Goal: Task Accomplishment & Management: Use online tool/utility

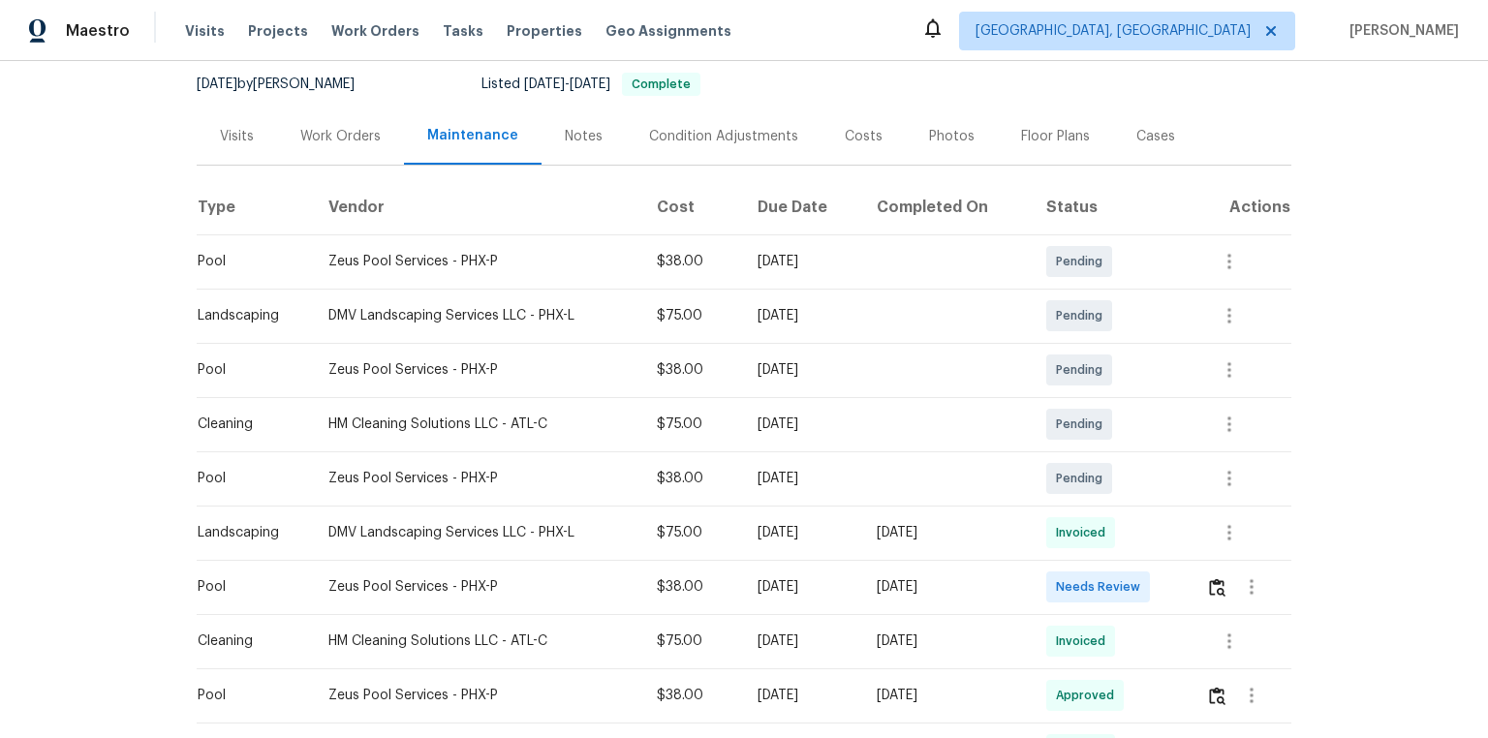
scroll to position [310, 0]
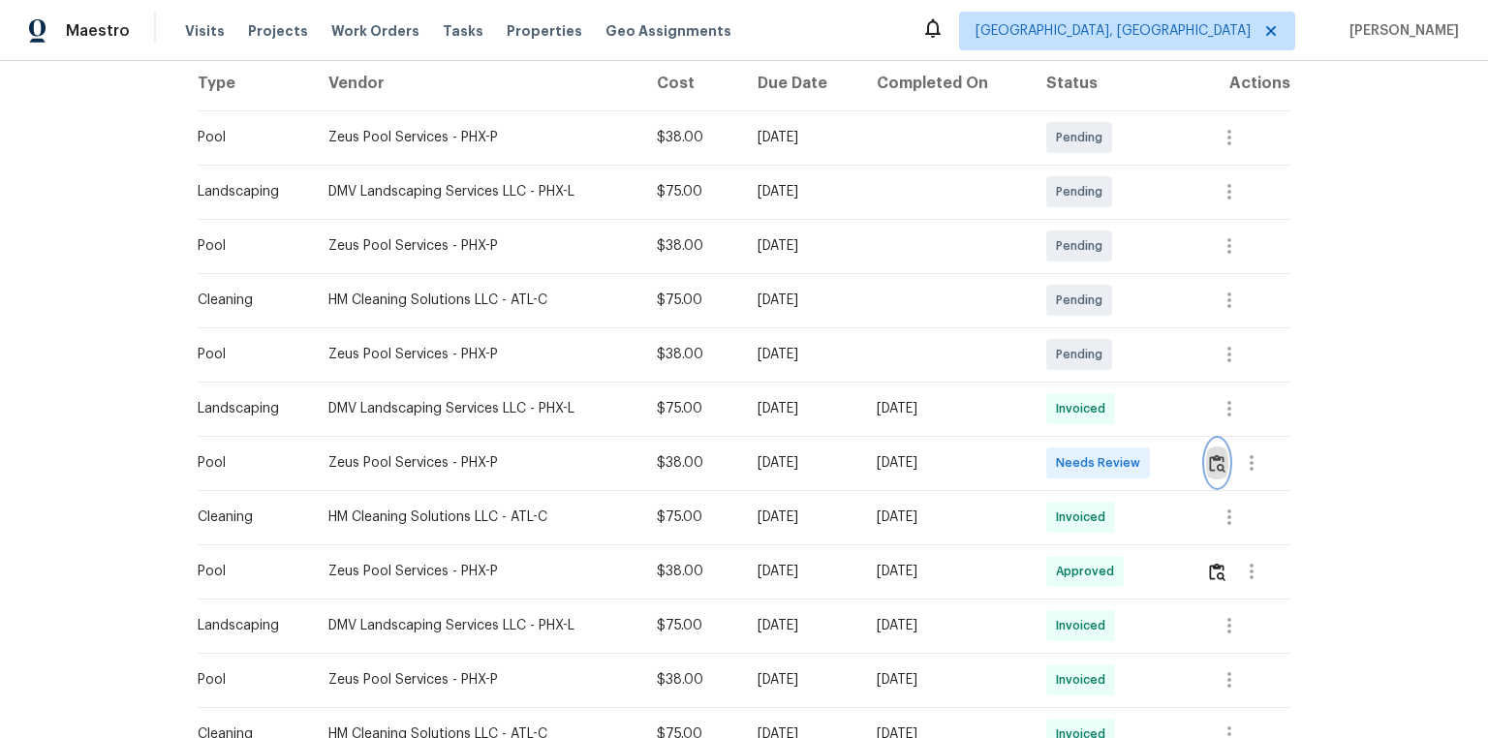
click at [1058, 467] on img "button" at bounding box center [1217, 463] width 16 height 18
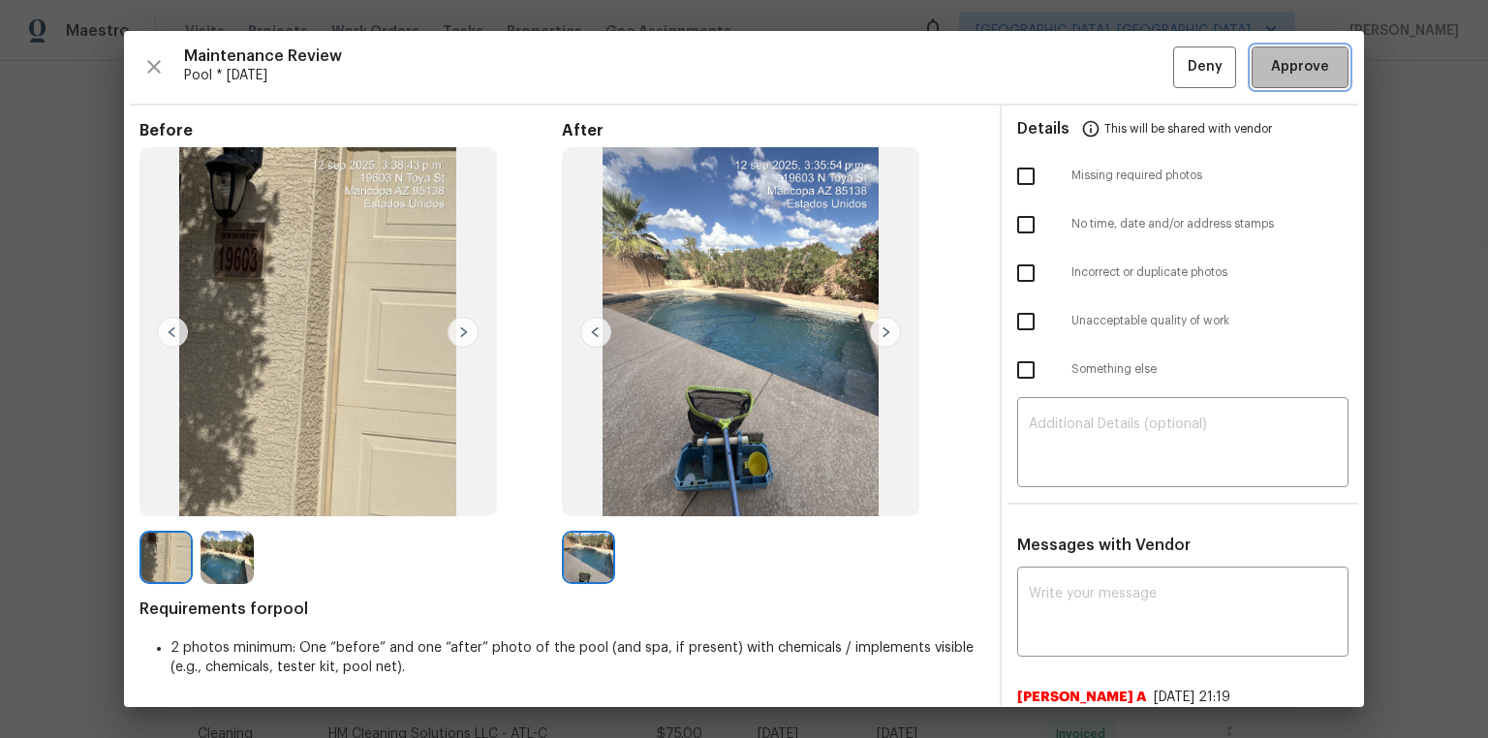
click at [1058, 66] on span "Approve" at bounding box center [1300, 67] width 58 height 24
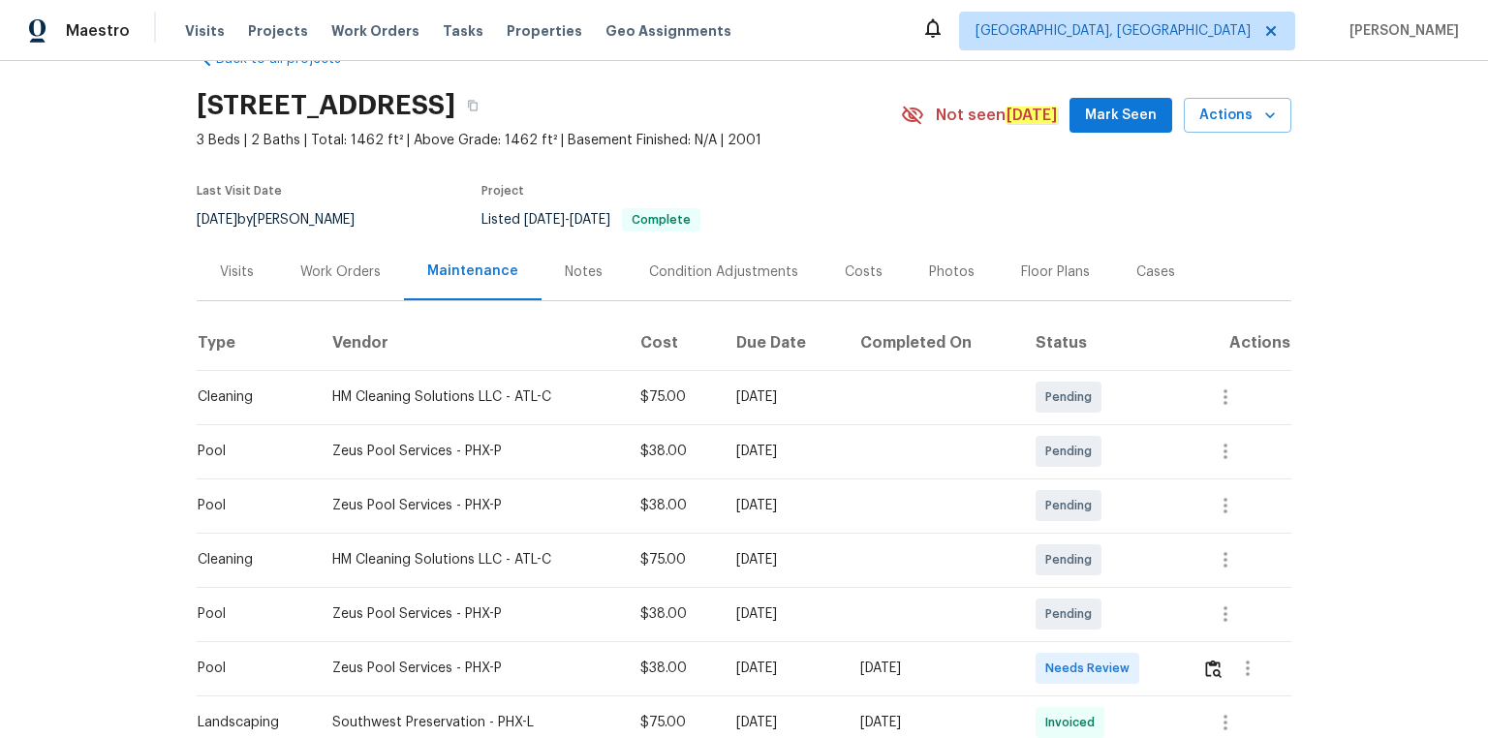
scroll to position [77, 0]
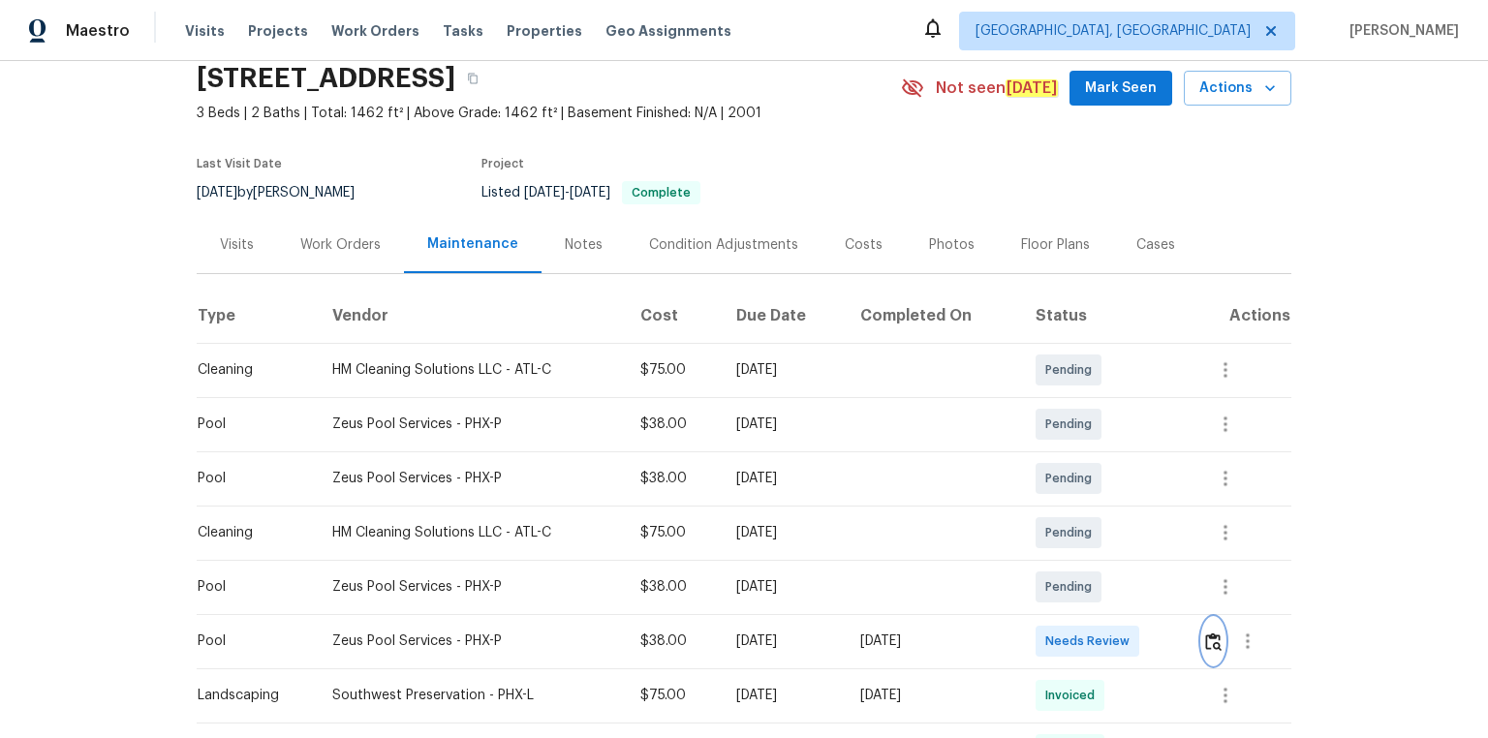
click at [1058, 496] on img "button" at bounding box center [1213, 641] width 16 height 18
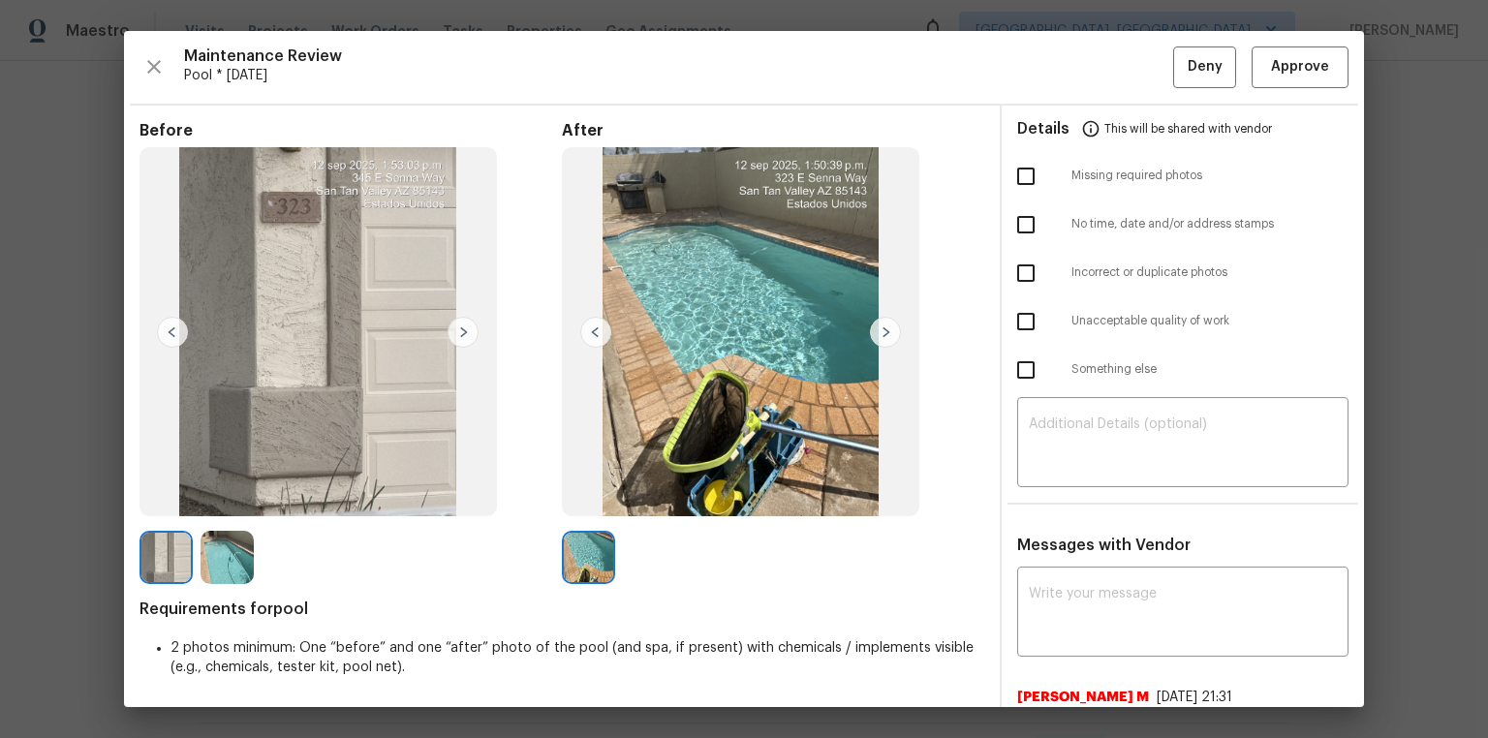
click at [1058, 32] on div "Maintenance Review Pool * Mon, Sep 08 Deny Approve Before After Requirements fo…" at bounding box center [744, 369] width 1240 height 676
click at [1058, 70] on span "Approve" at bounding box center [1300, 67] width 58 height 24
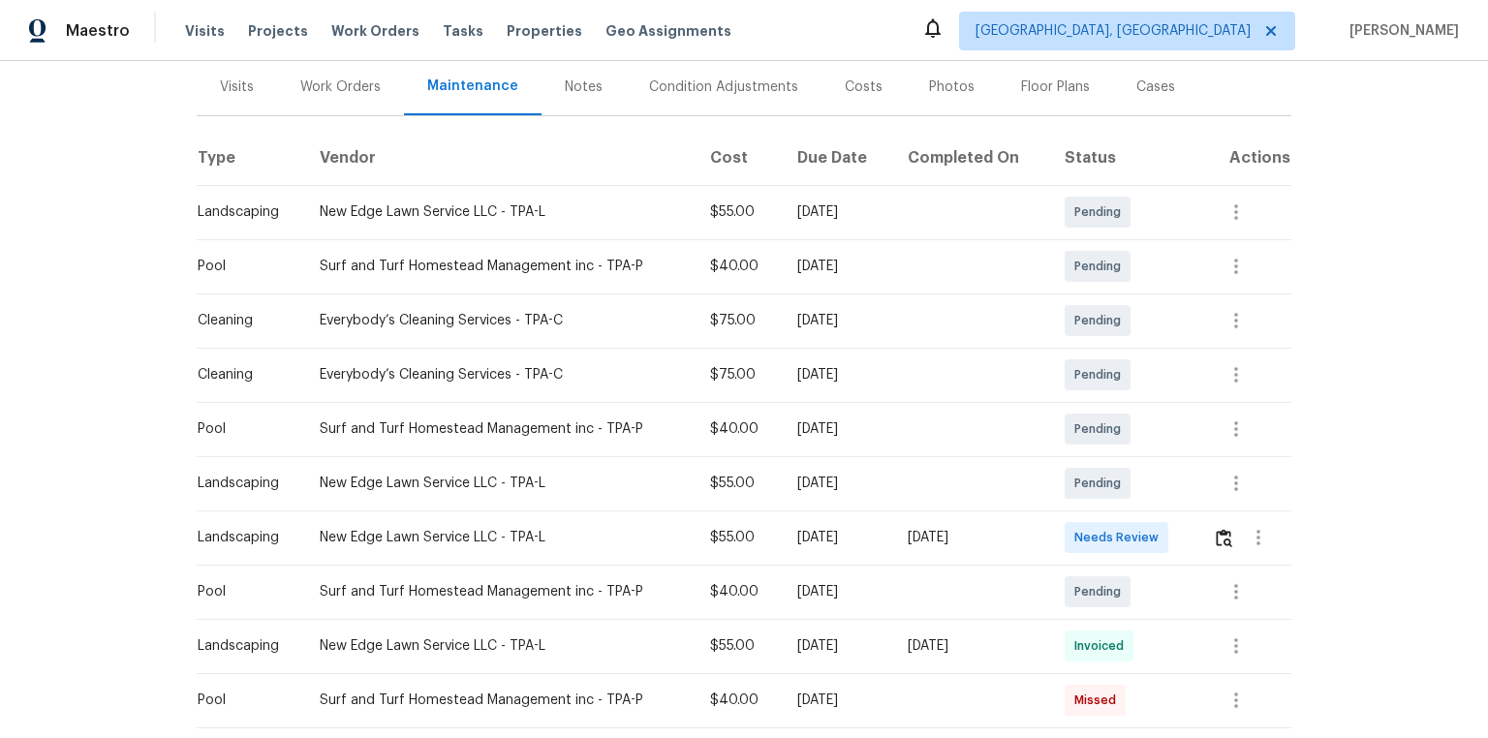
scroll to position [232, 0]
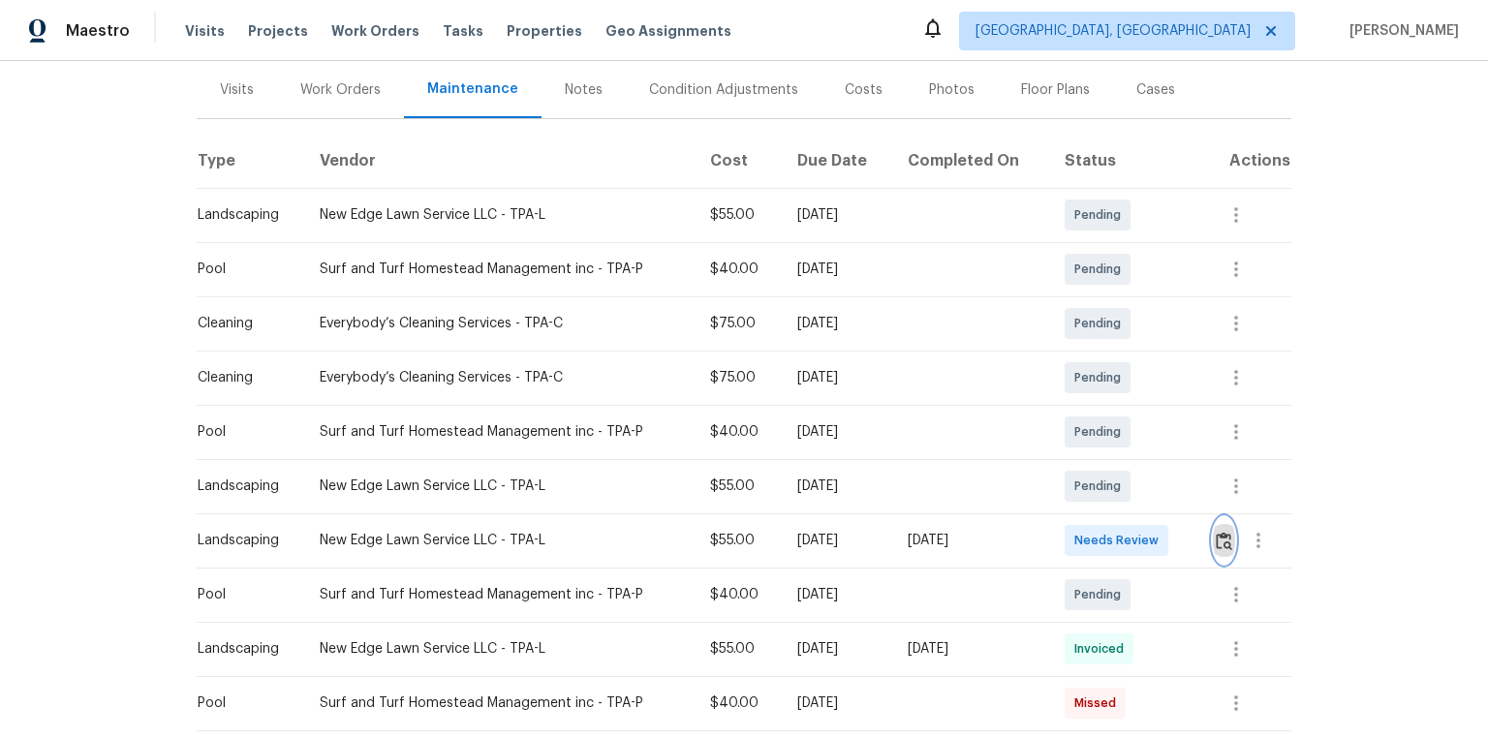
click at [1058, 496] on img "button" at bounding box center [1223, 541] width 16 height 18
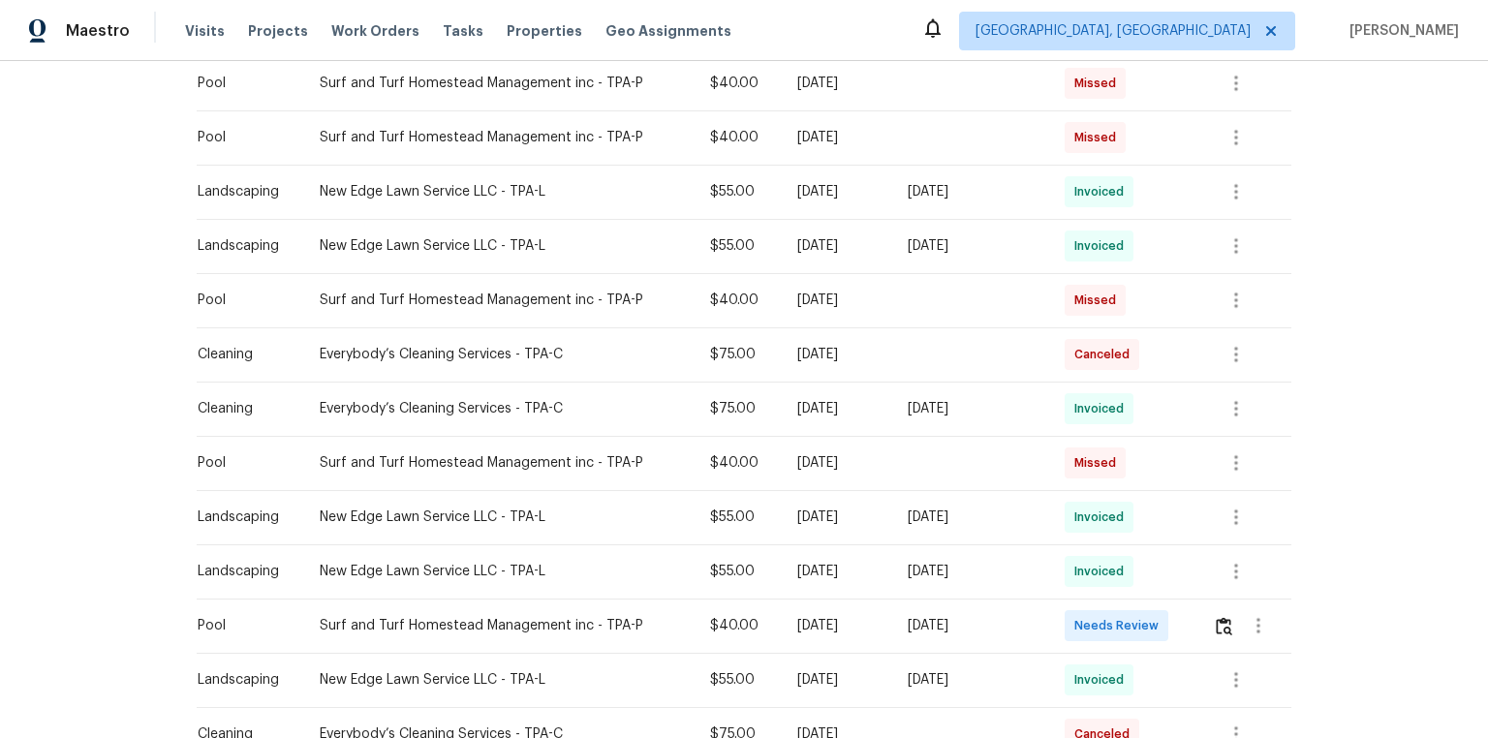
scroll to position [930, 0]
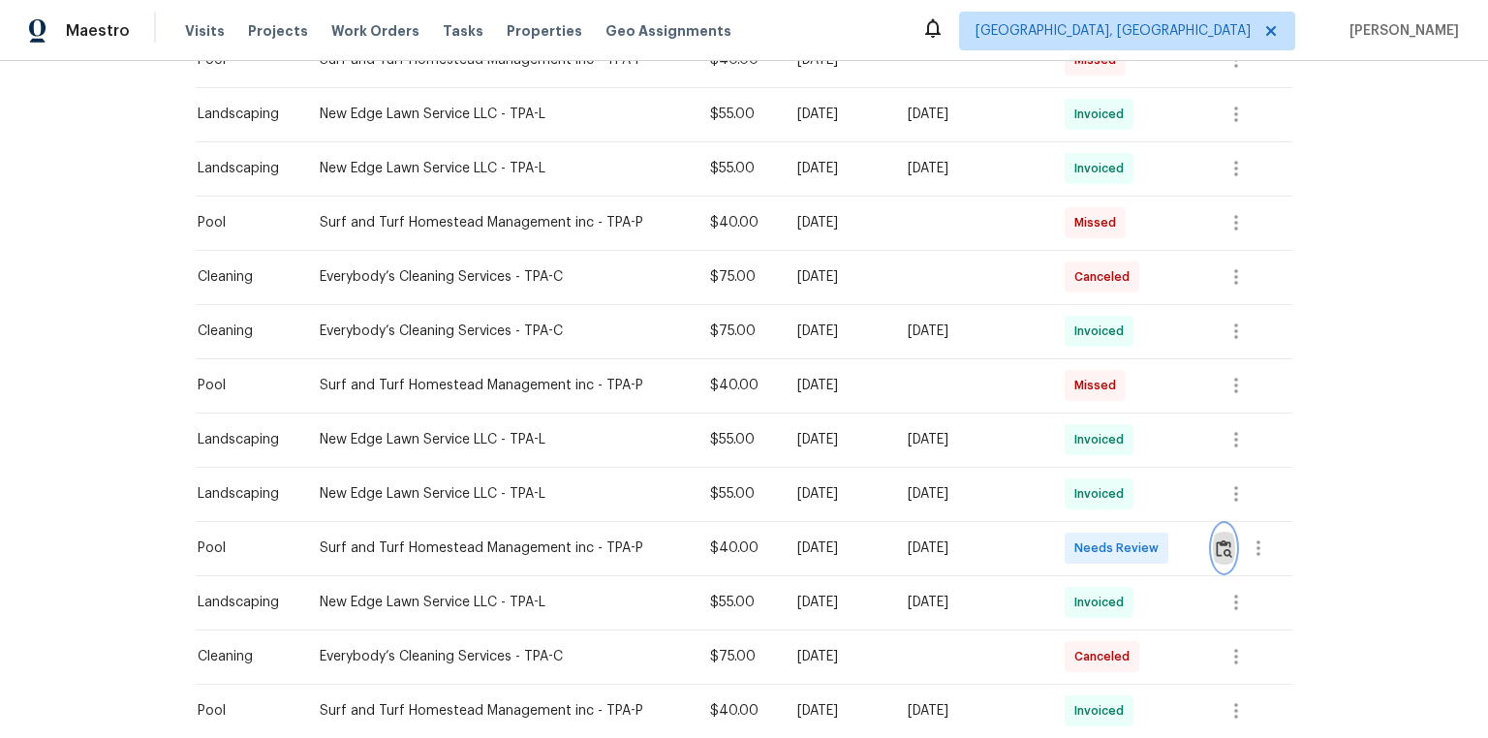
click at [1058, 496] on img "button" at bounding box center [1223, 548] width 16 height 18
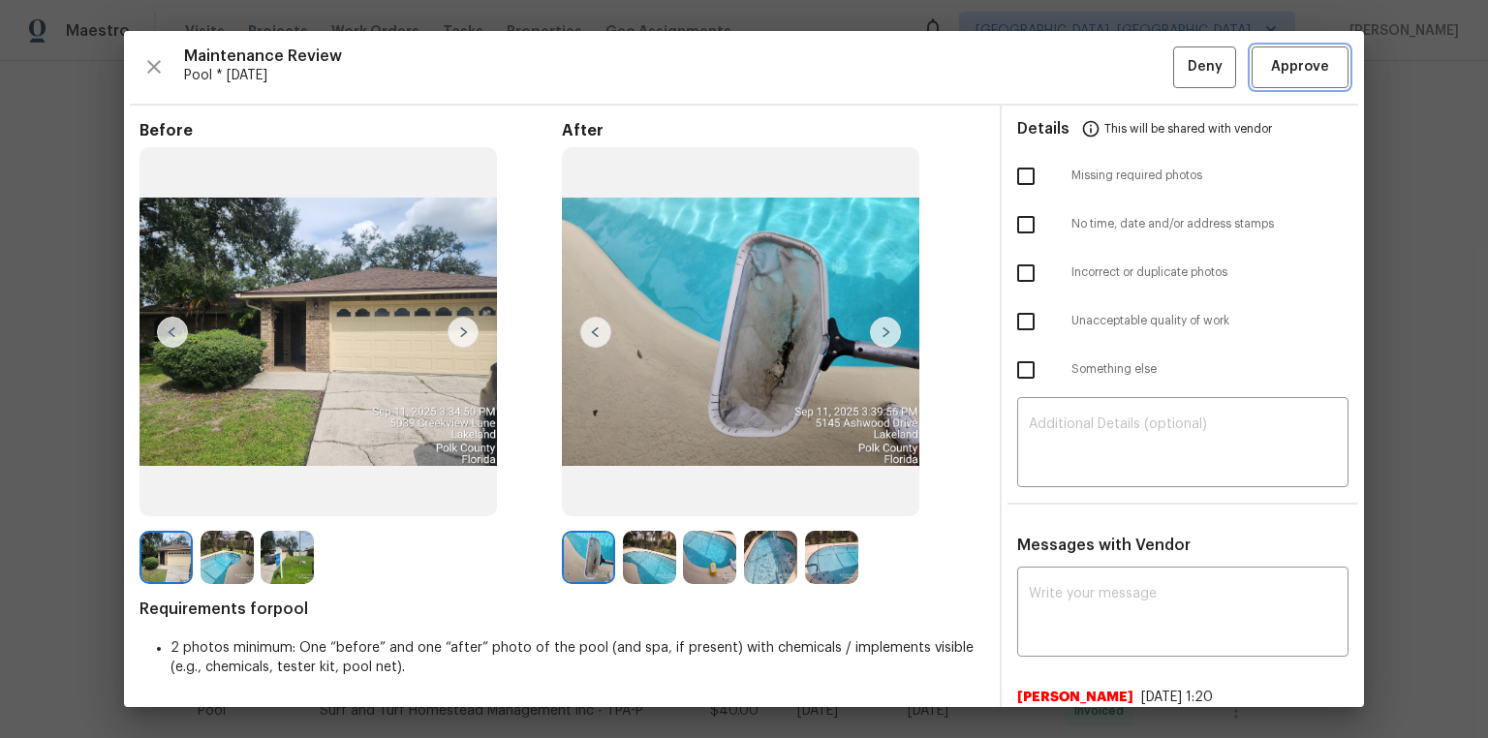
click at [1058, 46] on button "Approve" at bounding box center [1299, 67] width 97 height 42
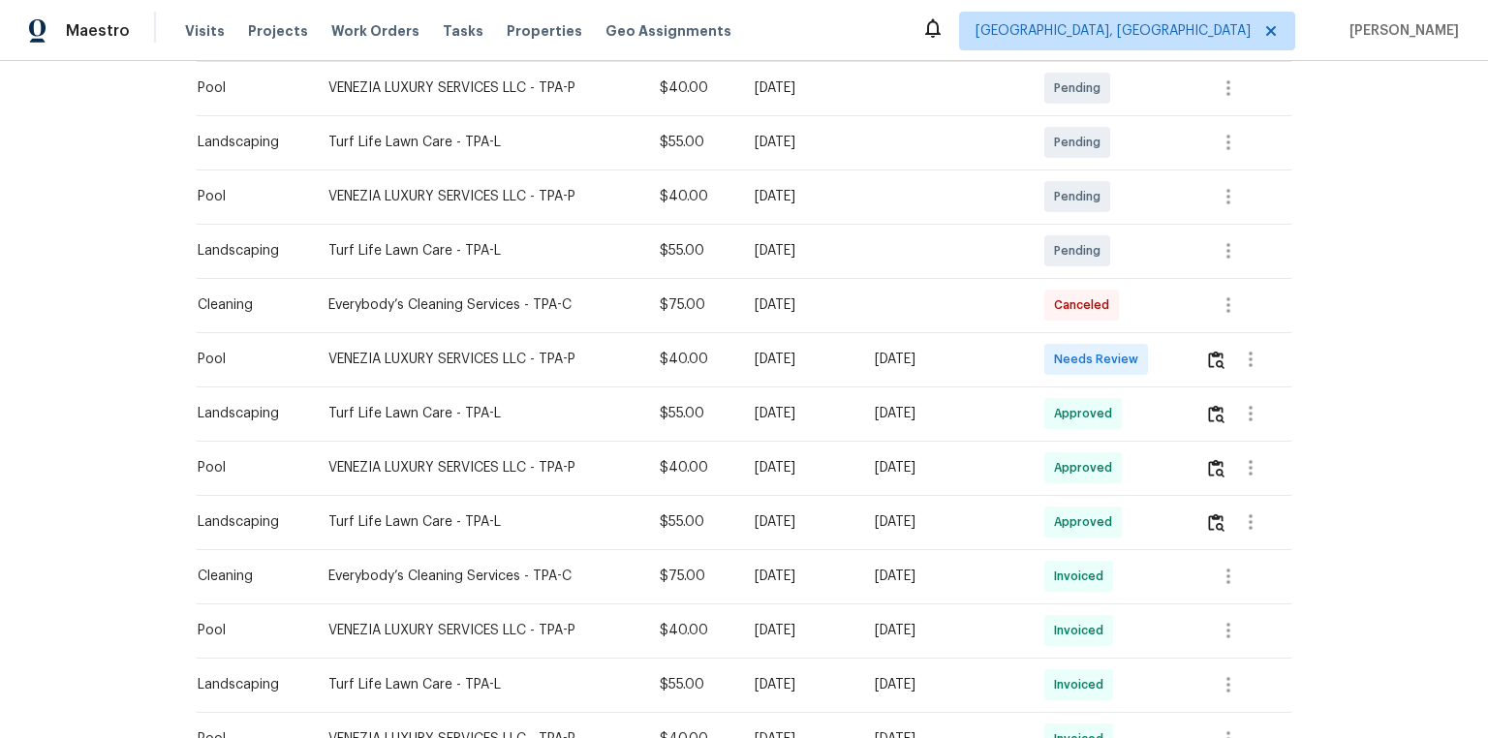
scroll to position [465, 0]
click at [1058, 363] on img "button" at bounding box center [1216, 362] width 16 height 18
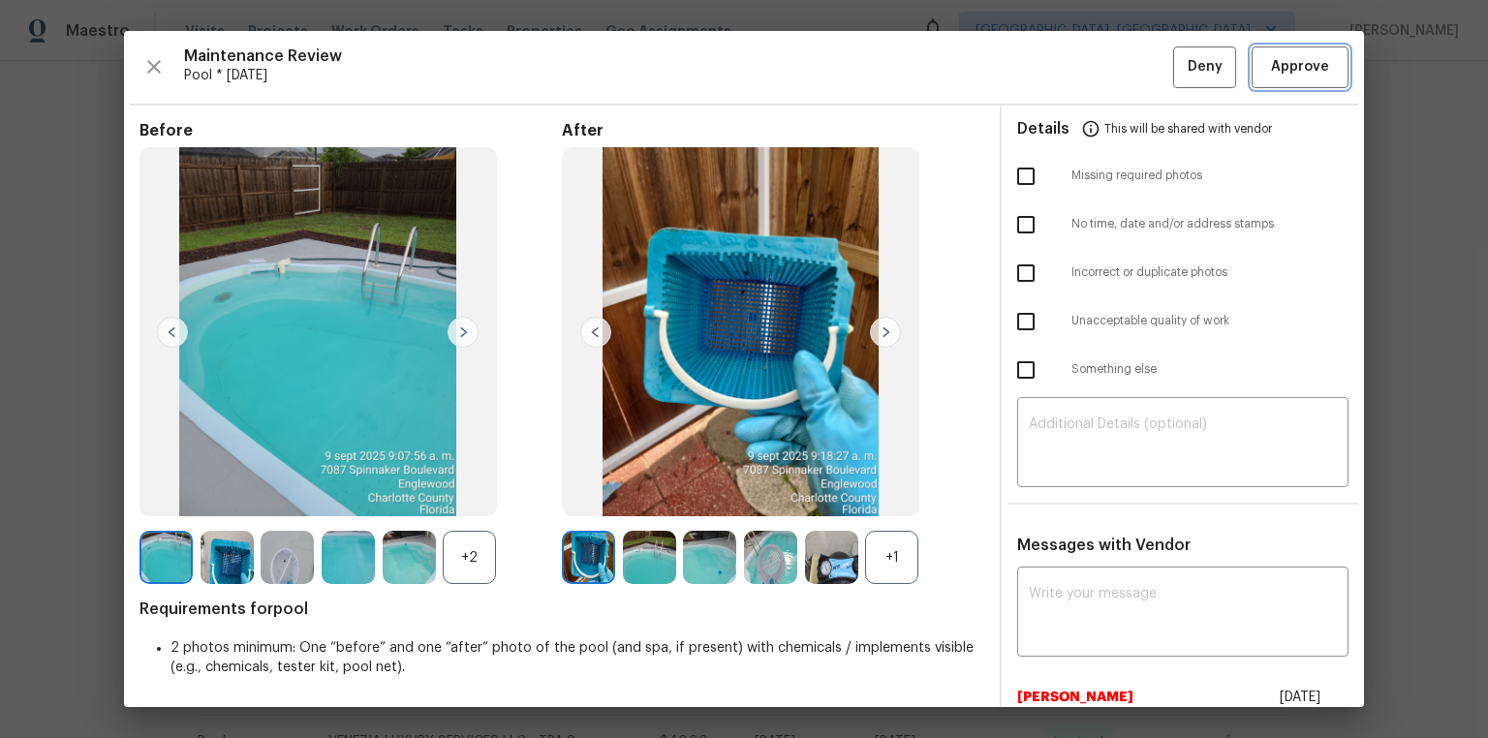
click at [1058, 67] on span "Approve" at bounding box center [1300, 67] width 58 height 24
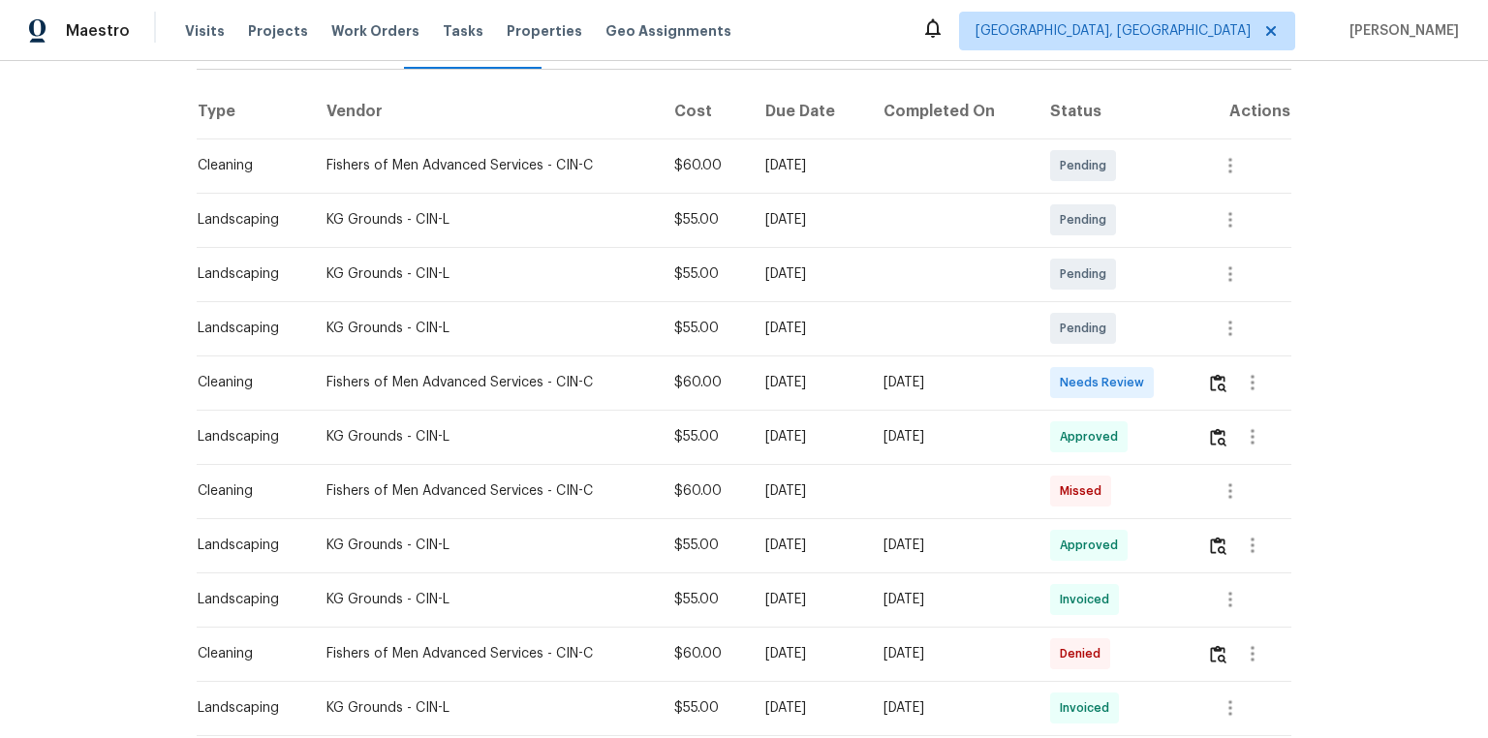
scroll to position [310, 0]
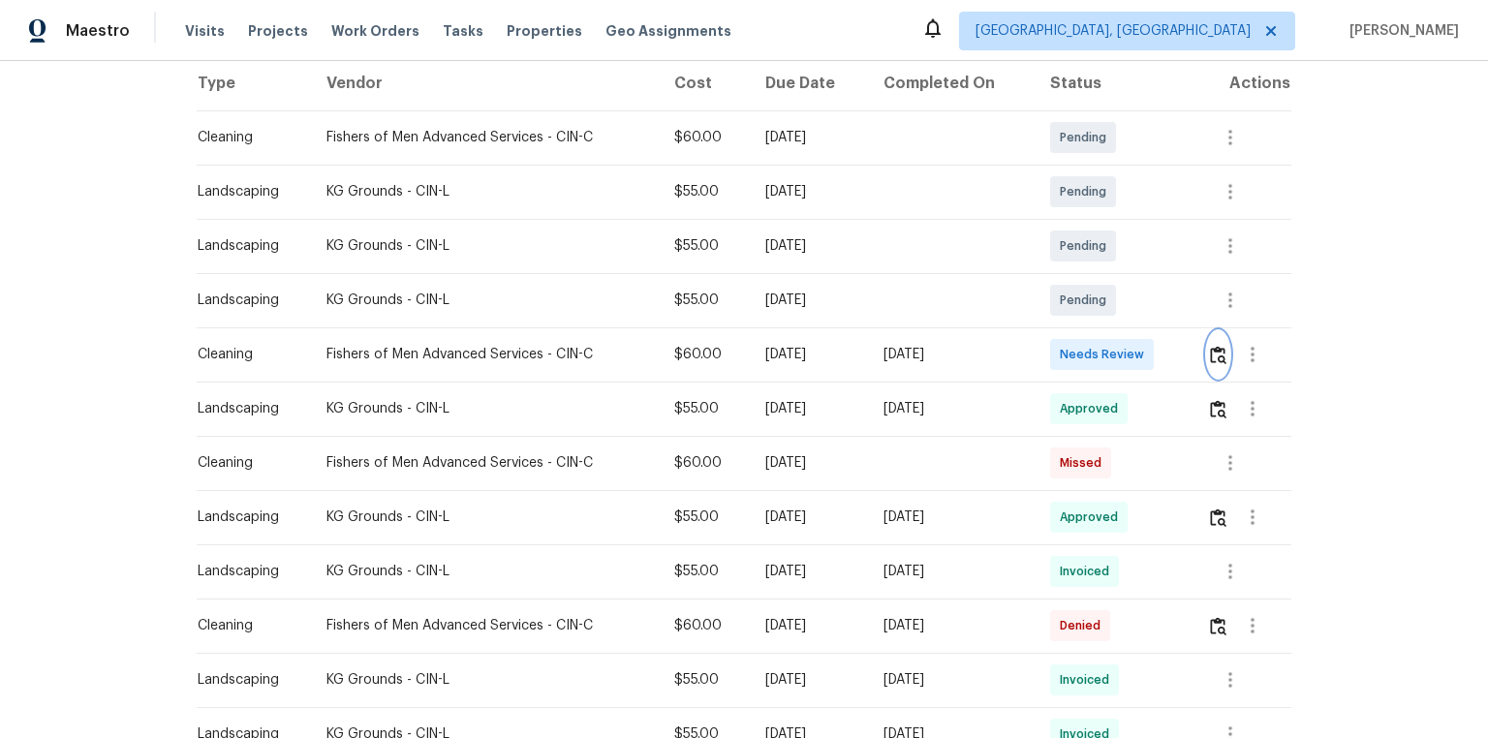
click at [1058, 355] on img "button" at bounding box center [1218, 355] width 16 height 18
drag, startPoint x: 642, startPoint y: 476, endPoint x: 815, endPoint y: 468, distance: 173.5
click at [815, 468] on tr "Cleaning Fishers of Men Advanced Services - CIN-C $60.00 Tue, Sep 02 2025 Missed" at bounding box center [744, 463] width 1094 height 54
click at [919, 465] on td at bounding box center [951, 463] width 167 height 54
click at [922, 465] on td at bounding box center [951, 463] width 167 height 54
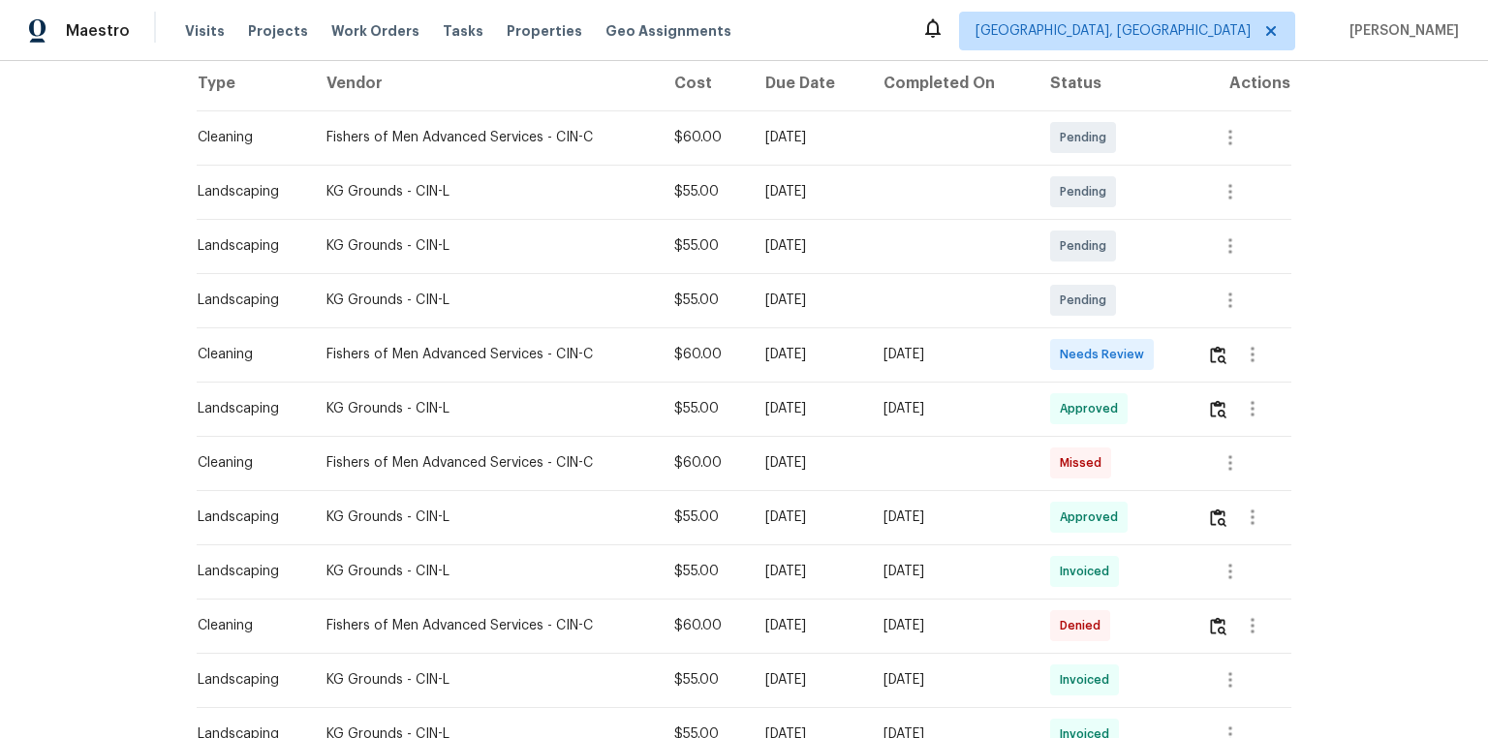
click at [1058, 456] on span "Missed" at bounding box center [1083, 462] width 49 height 19
click at [974, 358] on div "[DATE]" at bounding box center [951, 354] width 136 height 19
click at [850, 353] on div "Mon, Sep 15 2025" at bounding box center [808, 354] width 87 height 19
click at [923, 353] on div "[DATE]" at bounding box center [951, 354] width 136 height 19
click at [1058, 471] on span "Missed" at bounding box center [1083, 462] width 49 height 19
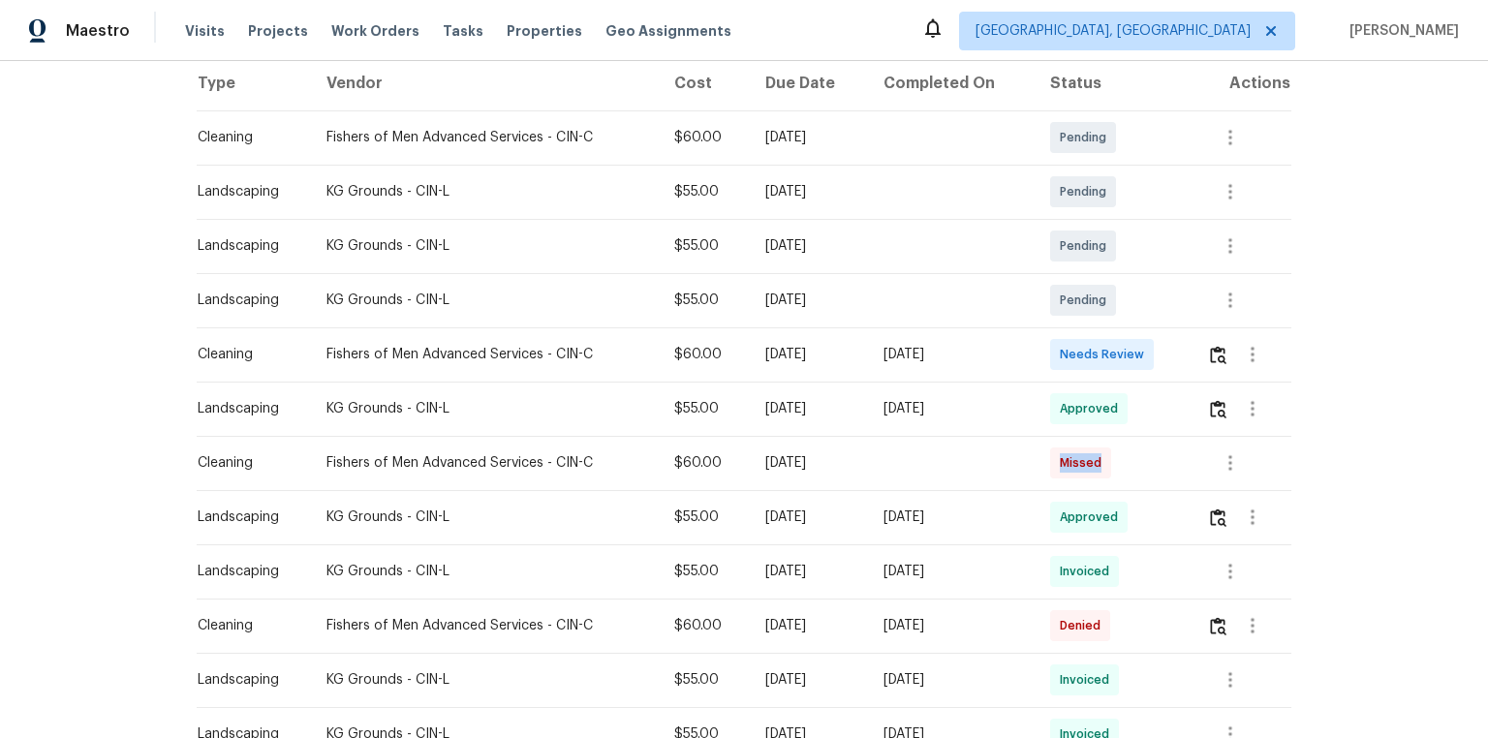
click at [1058, 472] on span "Missed" at bounding box center [1083, 462] width 49 height 19
click at [1049, 478] on td "Missed" at bounding box center [1112, 463] width 157 height 54
click at [1034, 466] on td at bounding box center [951, 463] width 167 height 54
click at [1058, 441] on td "Missed" at bounding box center [1112, 463] width 157 height 54
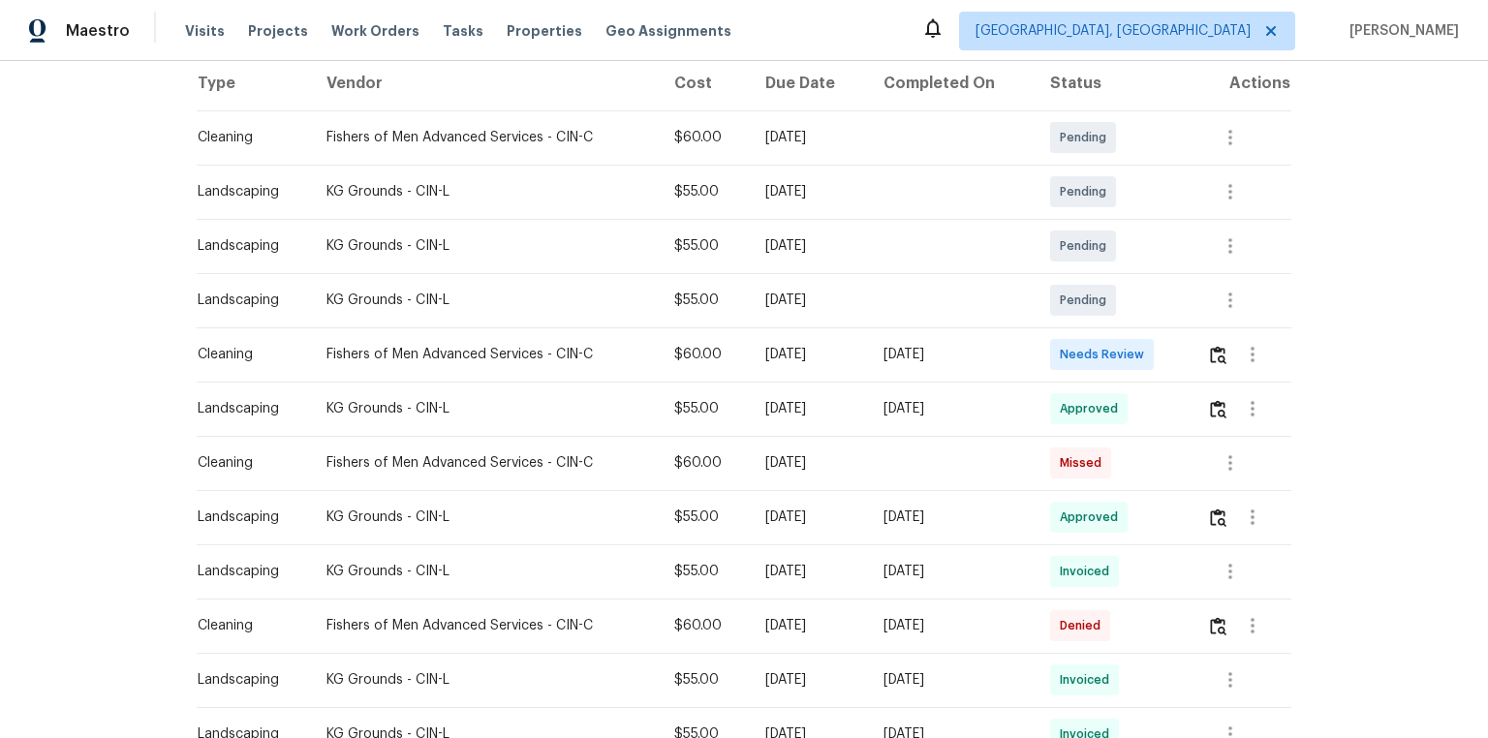
click at [1058, 452] on td "Missed" at bounding box center [1112, 463] width 157 height 54
click at [1058, 455] on td at bounding box center [1241, 463] width 100 height 54
click at [1005, 361] on div "[DATE]" at bounding box center [951, 354] width 136 height 19
click at [1019, 356] on div "[DATE]" at bounding box center [951, 354] width 136 height 19
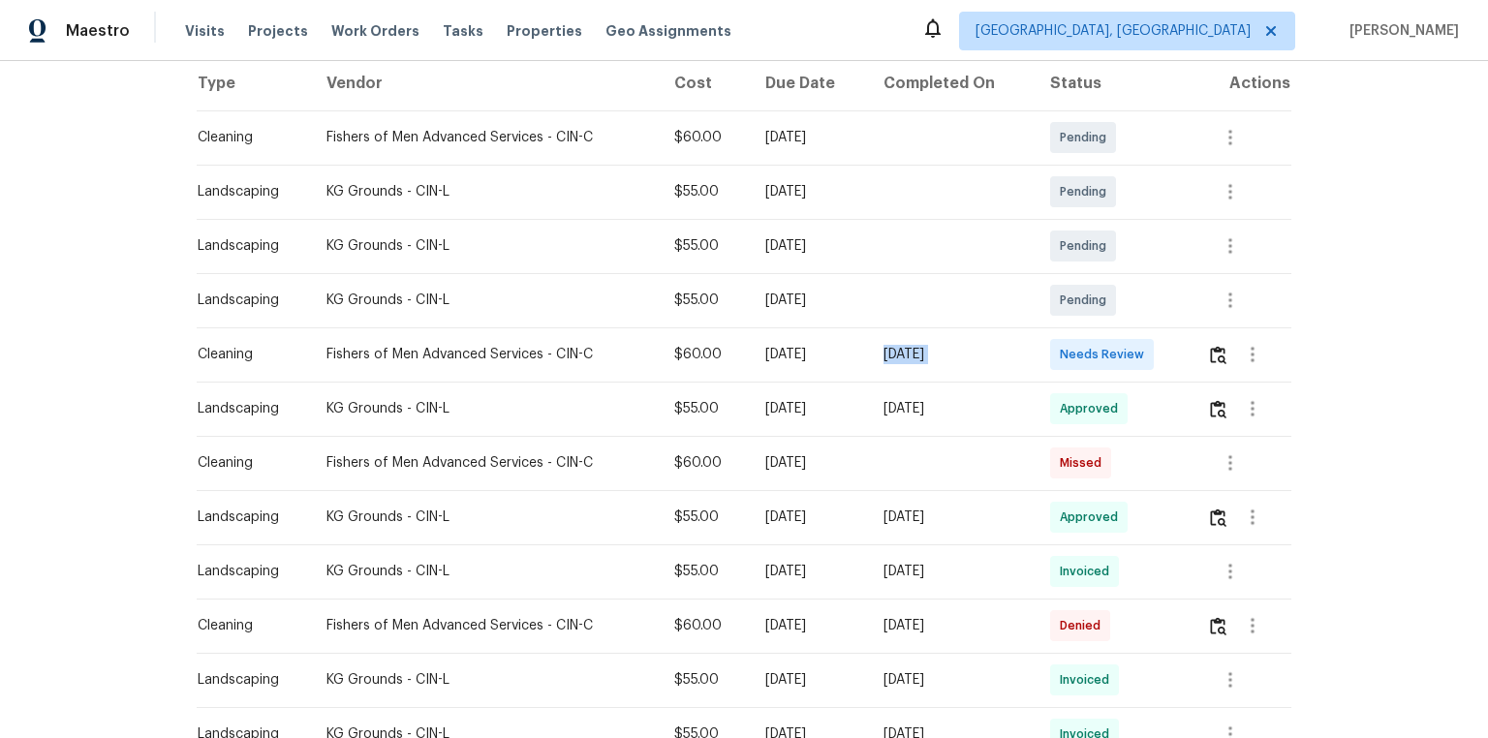
click at [1019, 356] on div "[DATE]" at bounding box center [951, 354] width 136 height 19
click at [1058, 368] on div "Needs Review" at bounding box center [1102, 354] width 104 height 31
click at [1058, 364] on td "Needs Review" at bounding box center [1112, 354] width 157 height 54
click at [1058, 363] on img "button" at bounding box center [1218, 355] width 16 height 18
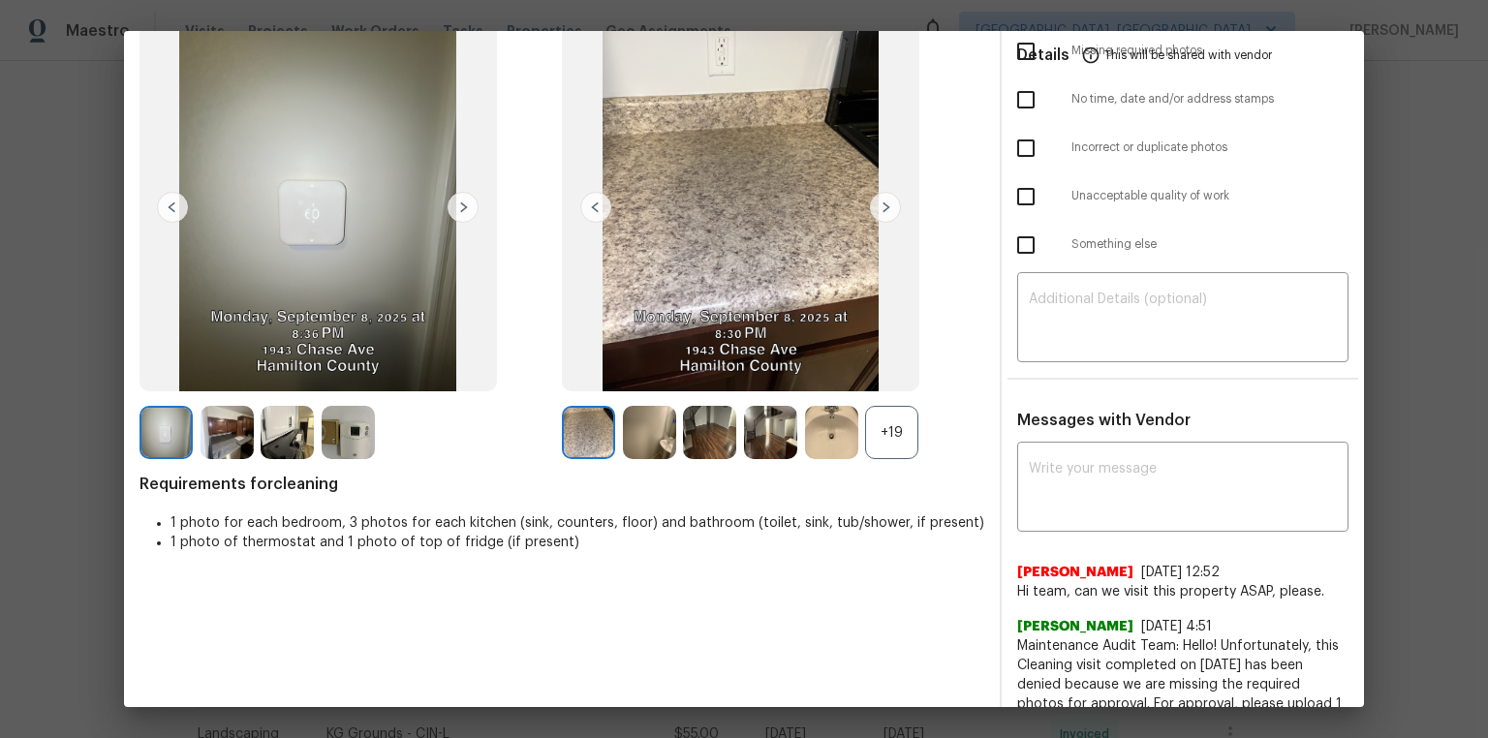
scroll to position [155, 0]
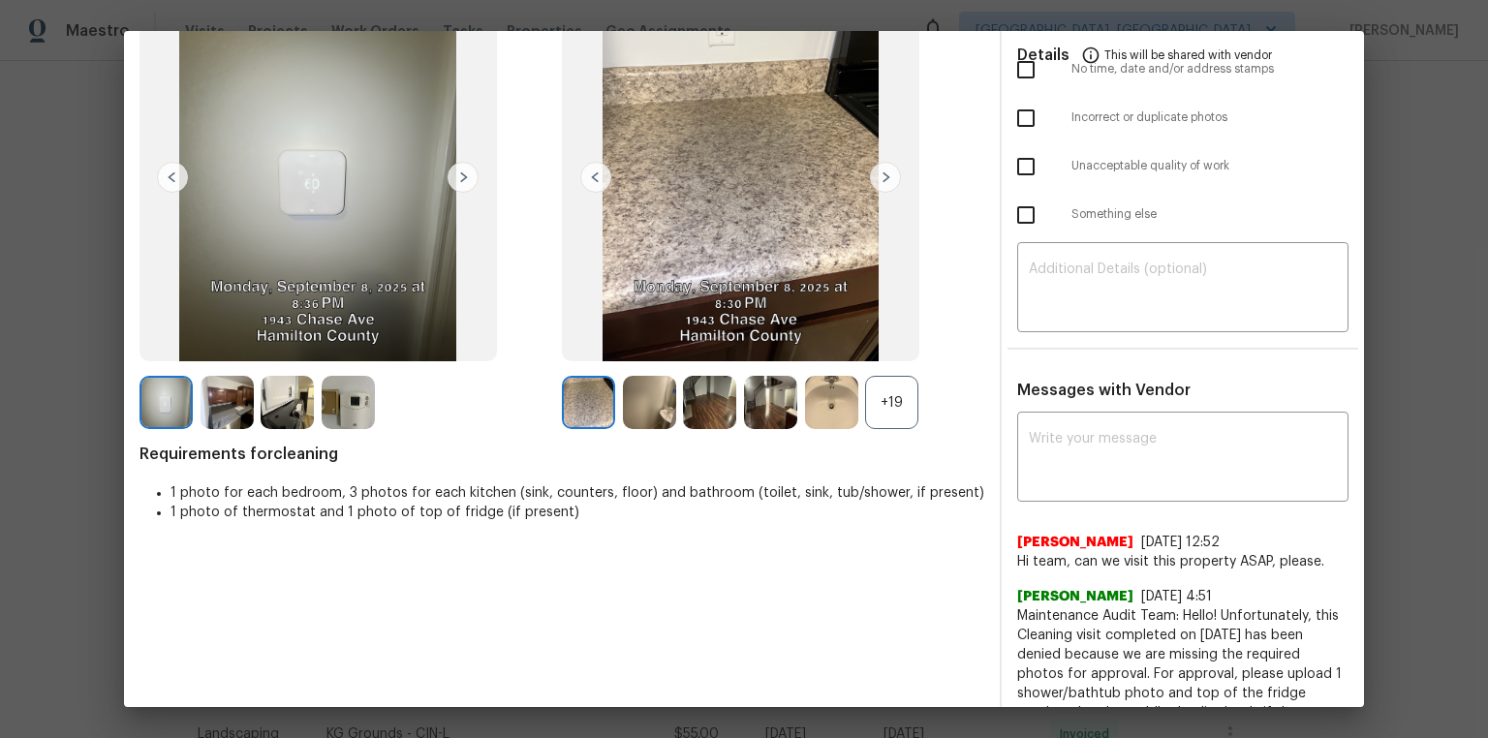
click at [897, 387] on div "+19" at bounding box center [891, 402] width 53 height 53
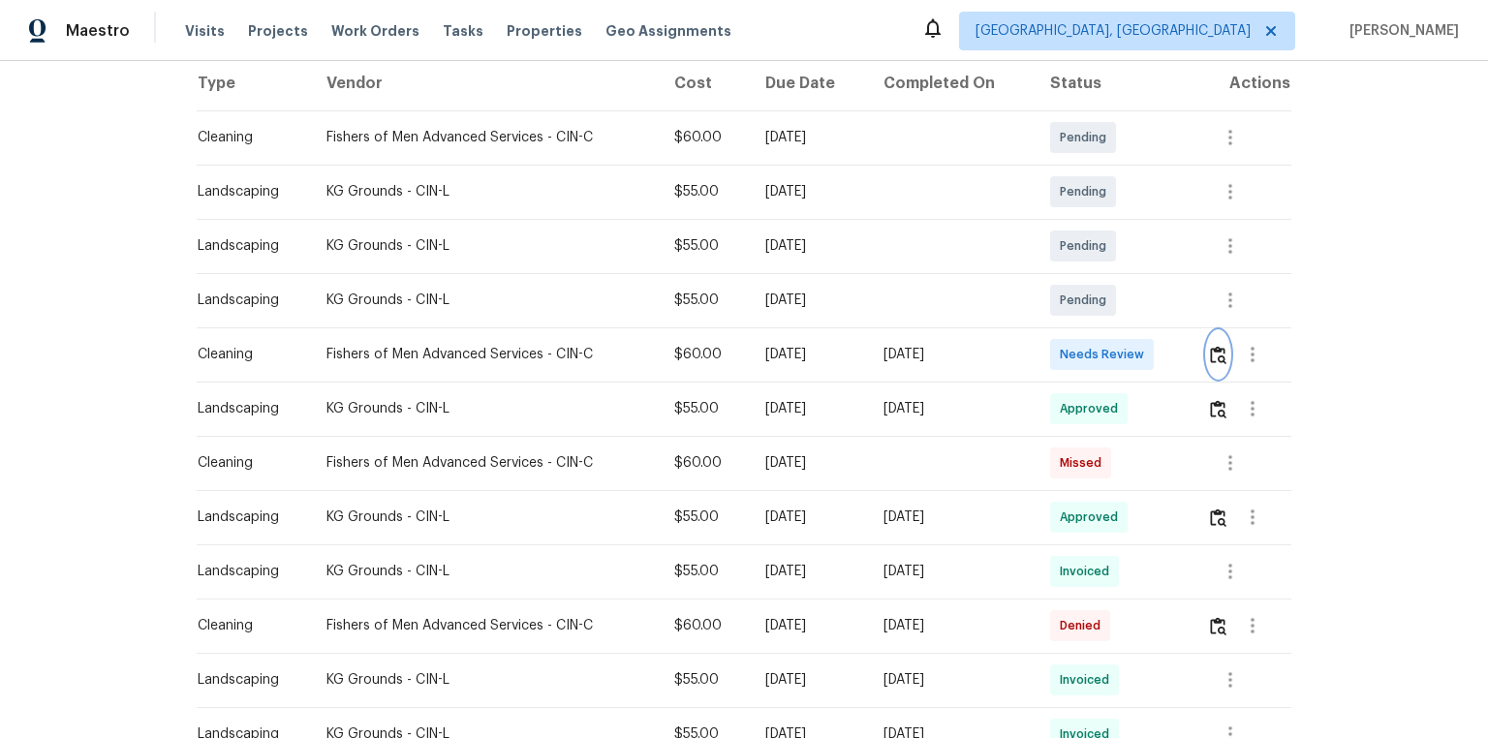
scroll to position [232, 0]
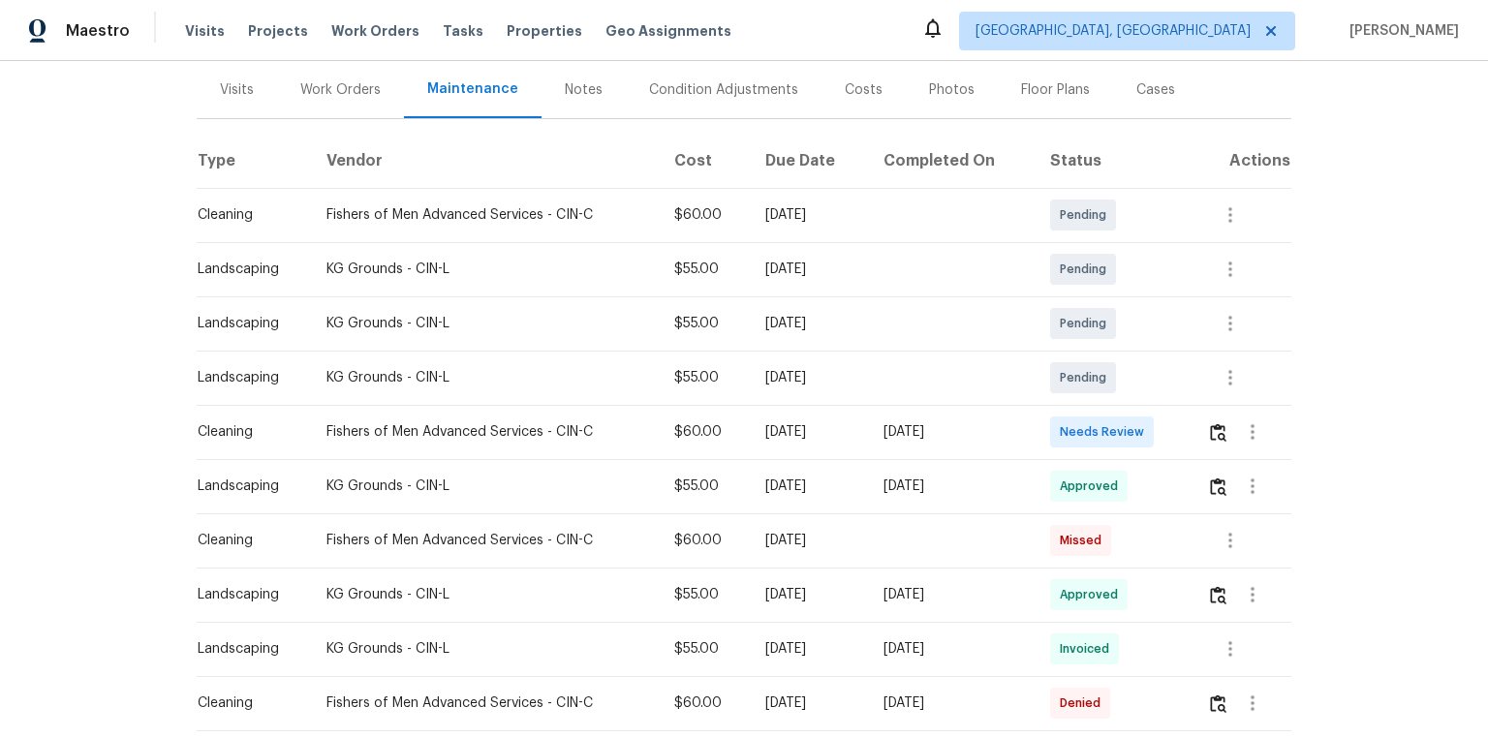
drag, startPoint x: 802, startPoint y: 430, endPoint x: 1001, endPoint y: 430, distance: 199.5
click at [1001, 430] on tr "Cleaning Fishers of Men Advanced Services - CIN-C $60.00 Mon, Sep 15 2025 Tue, …" at bounding box center [744, 432] width 1094 height 54
click at [1009, 437] on div "[DATE]" at bounding box center [951, 431] width 136 height 19
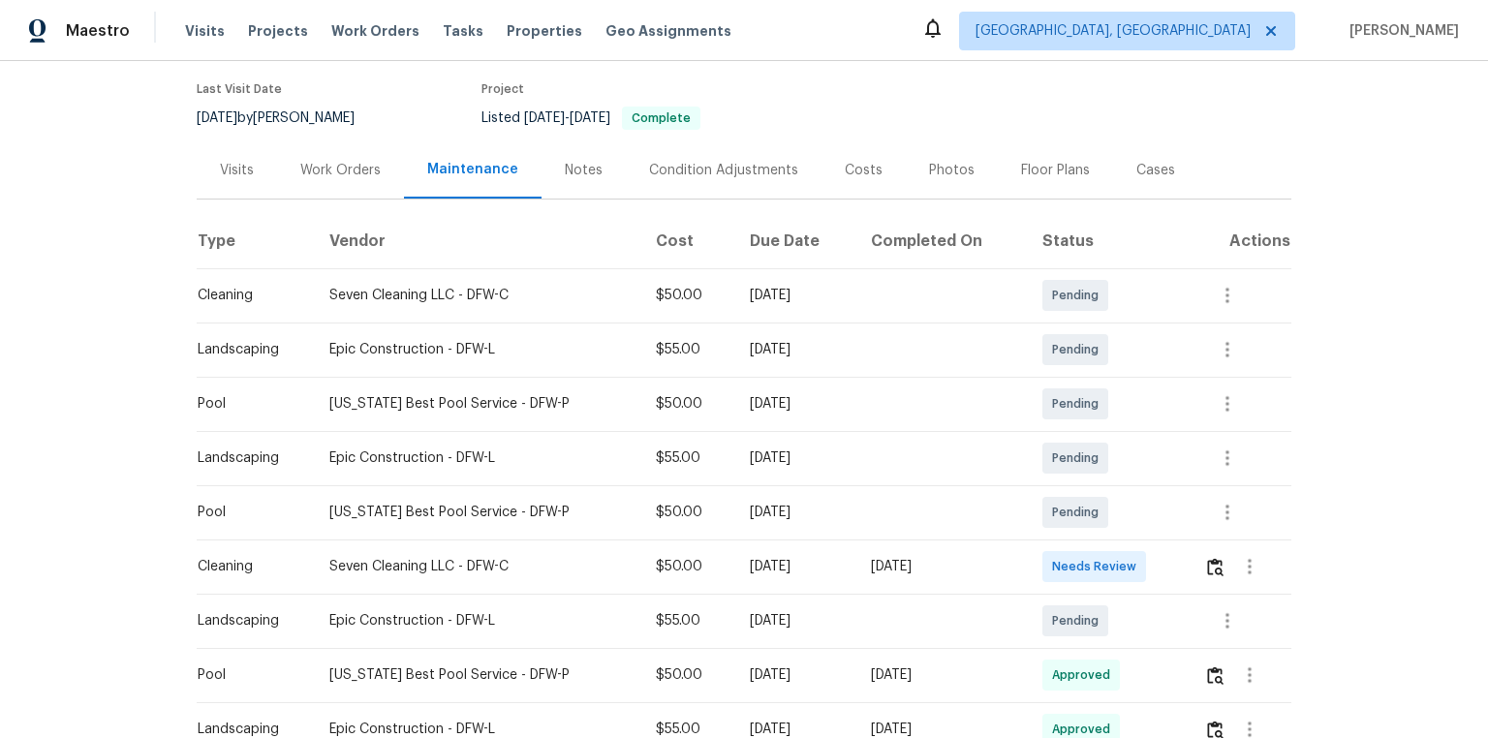
scroll to position [387, 0]
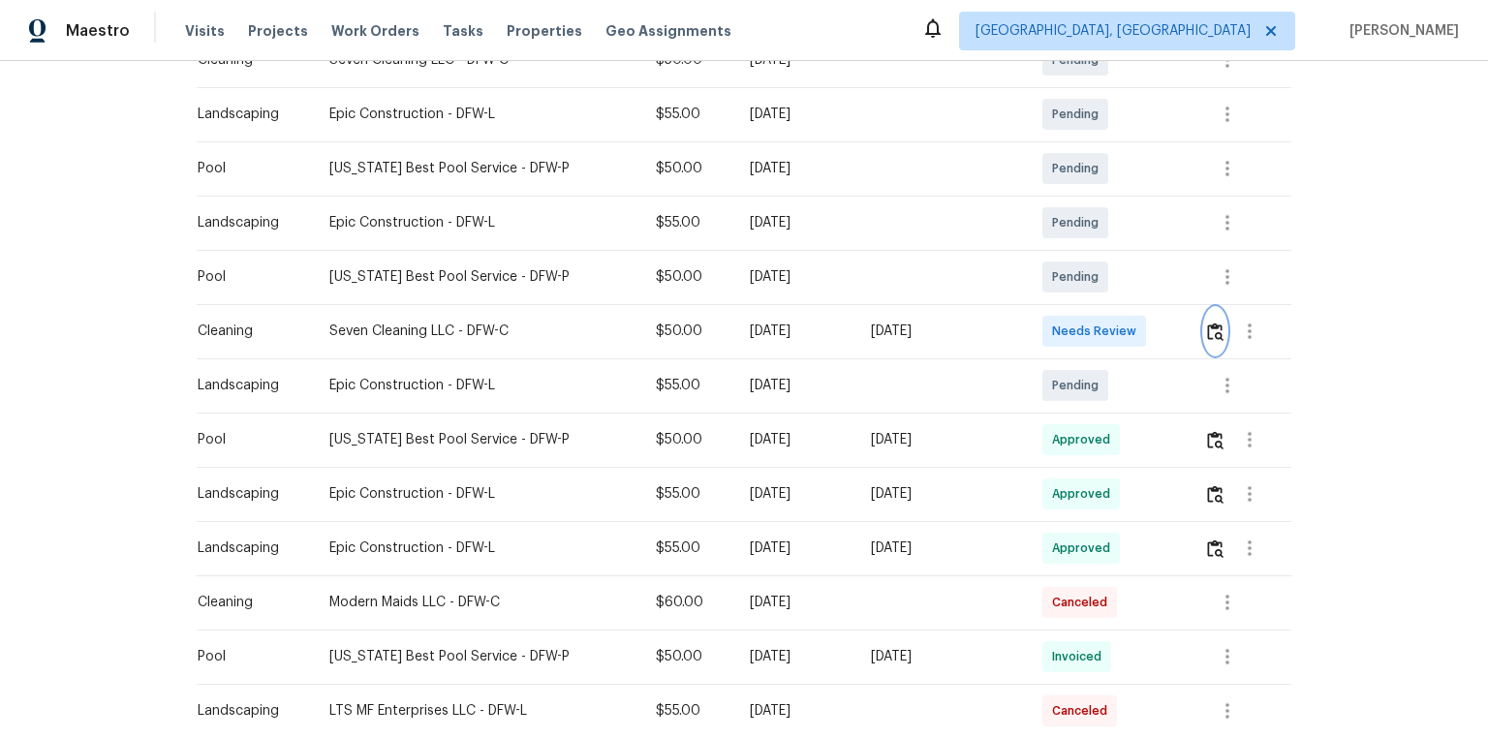
click at [1058, 337] on img "button" at bounding box center [1215, 331] width 16 height 18
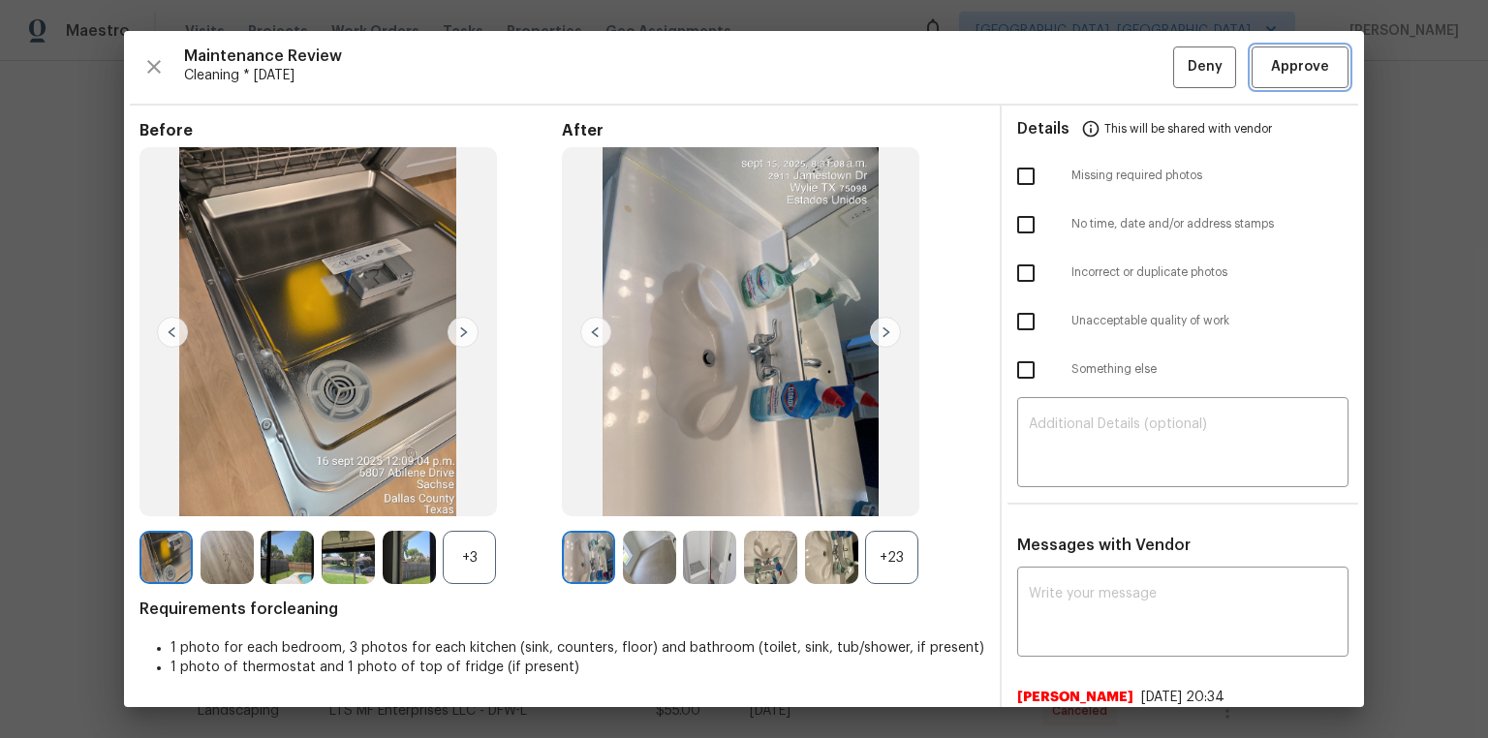
click at [1058, 67] on span "Approve" at bounding box center [1300, 67] width 58 height 24
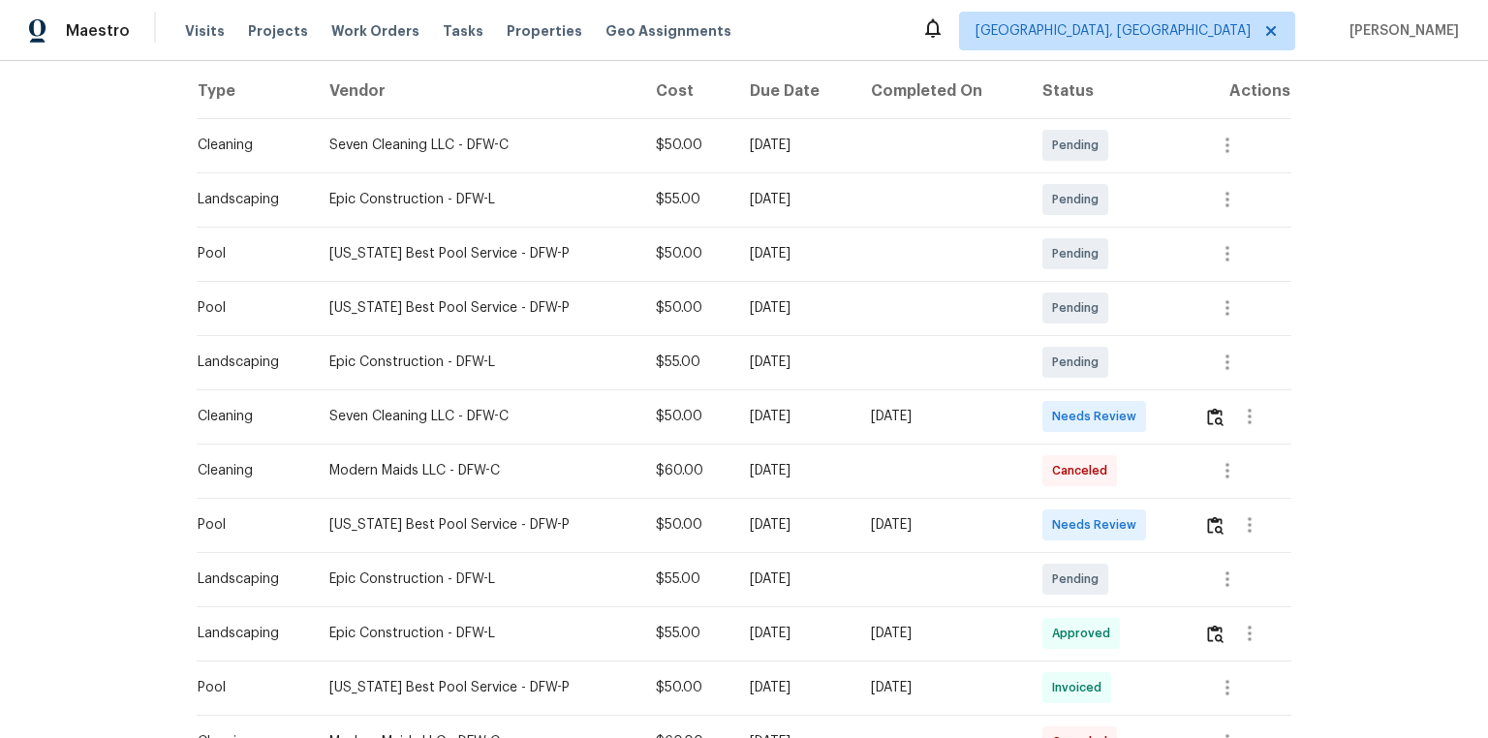
scroll to position [310, 0]
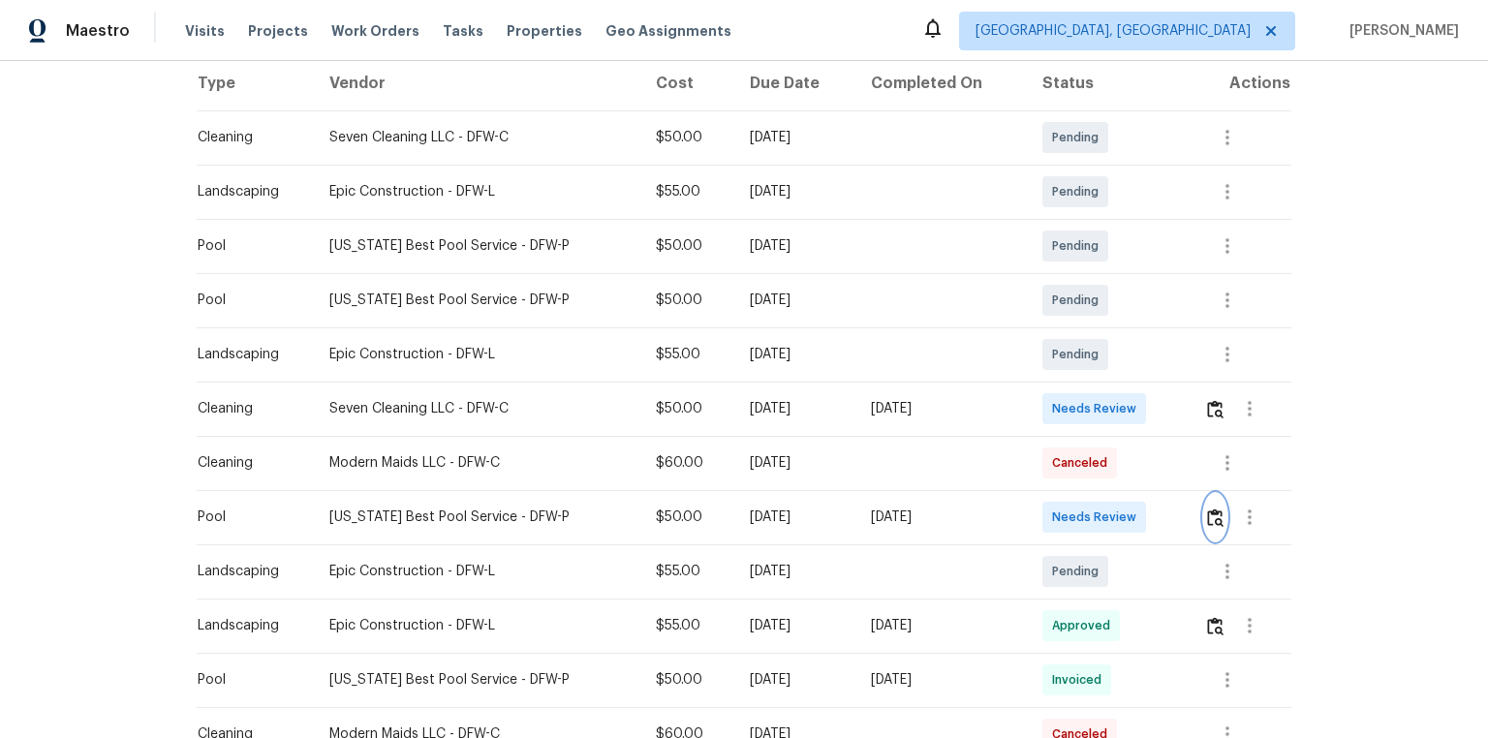
click at [1058, 496] on img "button" at bounding box center [1215, 517] width 16 height 18
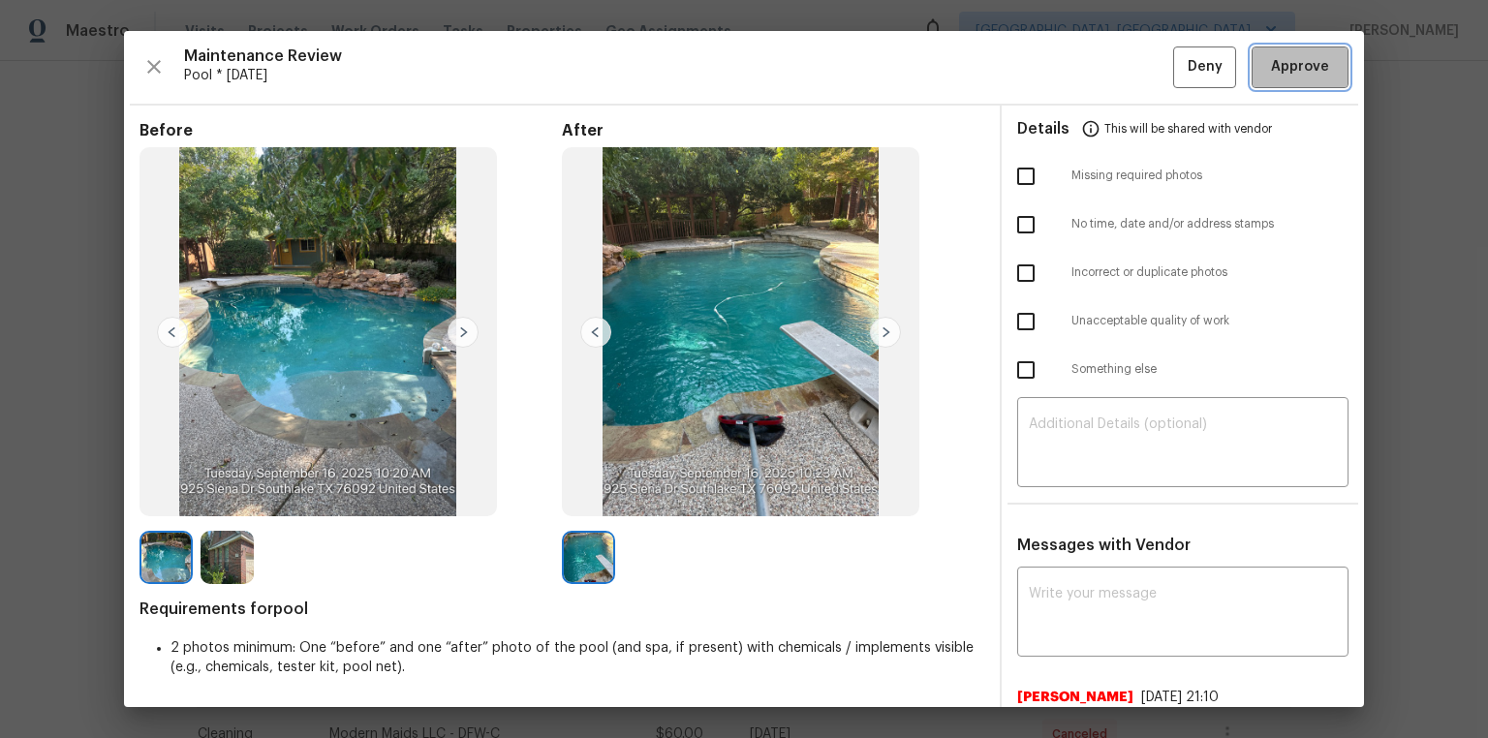
click at [1058, 73] on span "Approve" at bounding box center [1300, 67] width 58 height 24
